Goal: Task Accomplishment & Management: Use online tool/utility

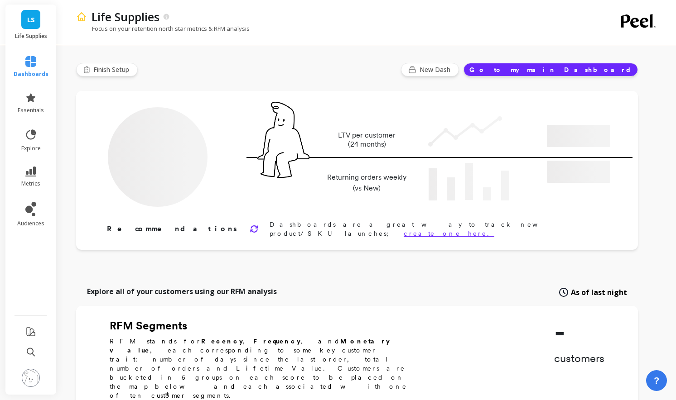
type input "Champions"
type input "7261"
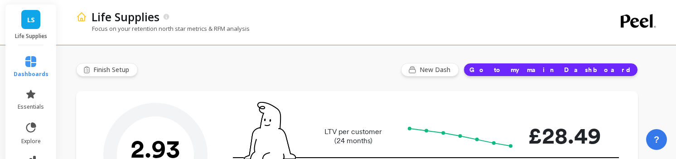
type input "Champions"
type input "7261"
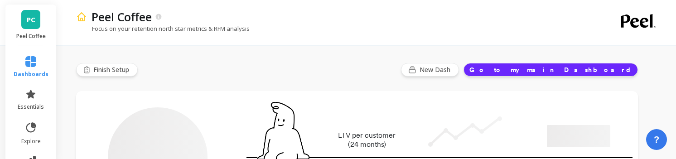
type input "Champions"
type input "8744"
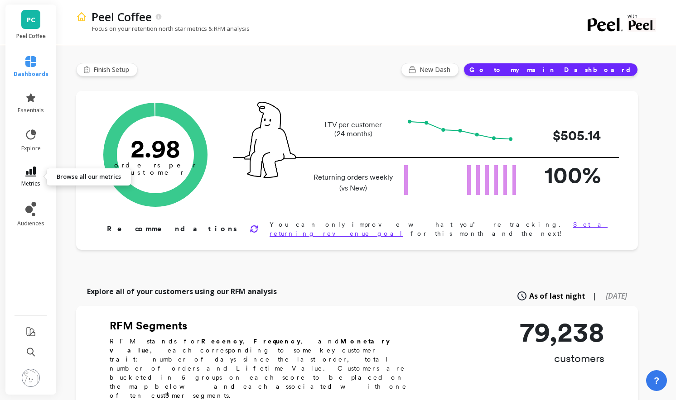
click at [34, 159] on icon at bounding box center [30, 172] width 11 height 10
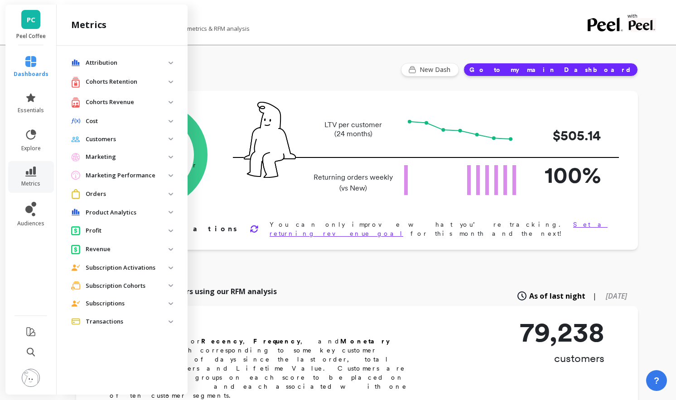
click at [119, 155] on p "Marketing" at bounding box center [127, 157] width 83 height 9
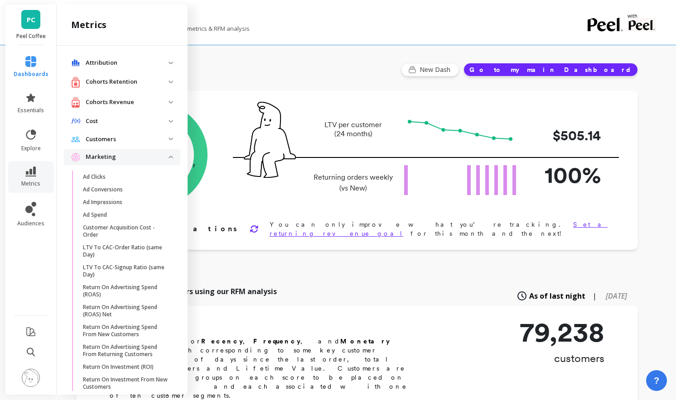
click at [149, 159] on span "Marketing" at bounding box center [122, 157] width 116 height 16
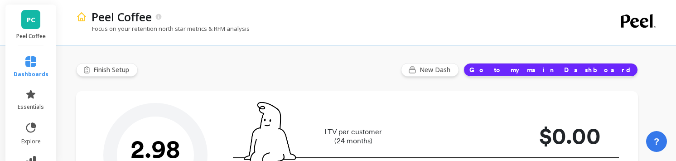
type input "Champions"
type input "8744"
